Goal: Task Accomplishment & Management: Manage account settings

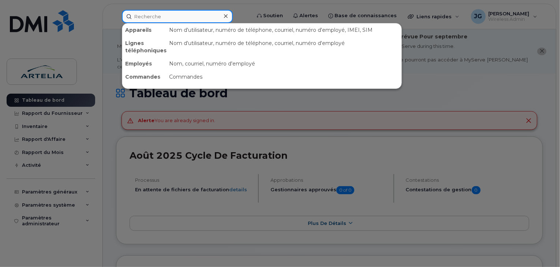
click at [193, 15] on input at bounding box center [177, 16] width 111 height 13
paste input "4384688087"
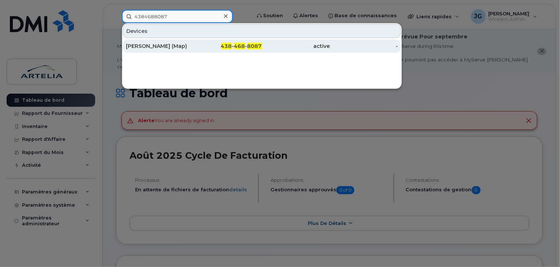
type input "4384688087"
click at [160, 45] on div "[PERSON_NAME] (Map)" at bounding box center [160, 45] width 68 height 7
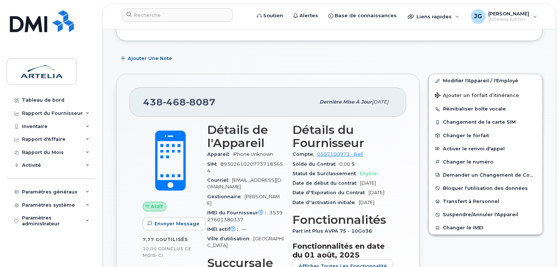
scroll to position [210, 0]
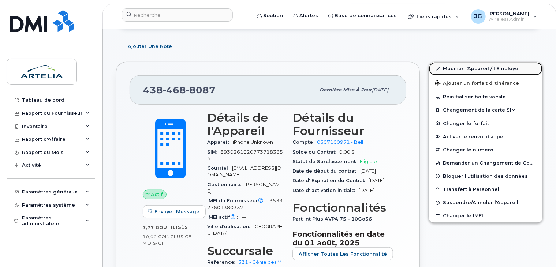
click at [464, 66] on link "Modifier l'Appareil / l'Employé" at bounding box center [485, 68] width 113 height 13
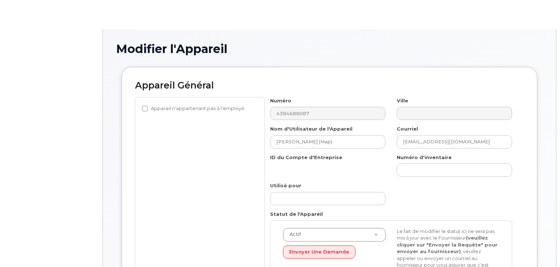
select select "29522000"
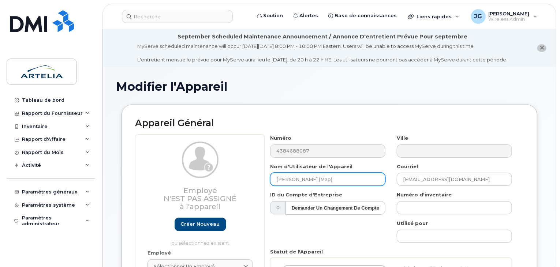
drag, startPoint x: 346, startPoint y: 180, endPoint x: 314, endPoint y: 183, distance: 32.3
click at [314, 183] on input "[PERSON_NAME] (Map)" at bounding box center [327, 179] width 115 height 13
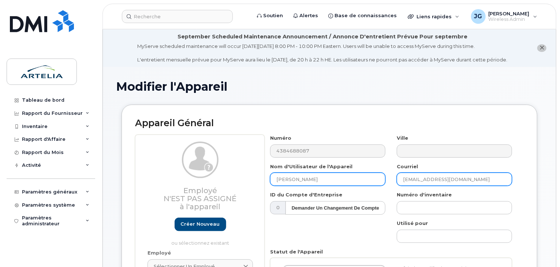
type input "Vincent Lussier"
drag, startPoint x: 497, startPoint y: 175, endPoint x: 247, endPoint y: 210, distance: 252.8
click at [247, 210] on div "Employé N'est pas assigné à l'appareil Créer nouveau ou sélectionnez existant E…" at bounding box center [329, 240] width 389 height 211
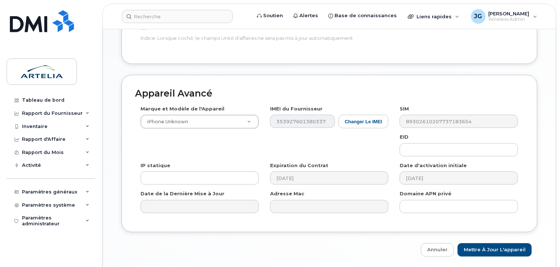
scroll to position [433, 0]
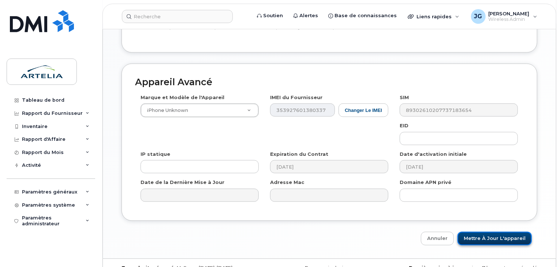
click at [499, 232] on input "Mettre à jour l'appareil" at bounding box center [495, 239] width 74 height 14
type input "Sauvegarde..."
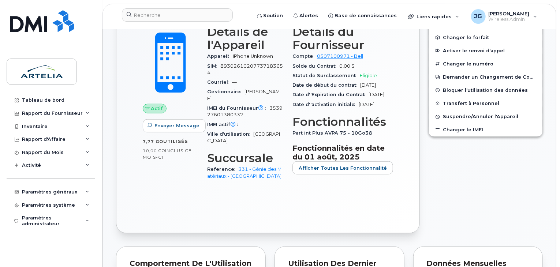
scroll to position [467, 0]
